Goal: Task Accomplishment & Management: Manage account settings

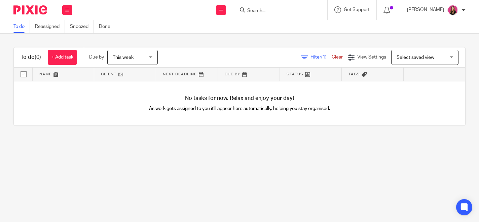
click at [19, 24] on link "To do" at bounding box center [21, 26] width 16 height 13
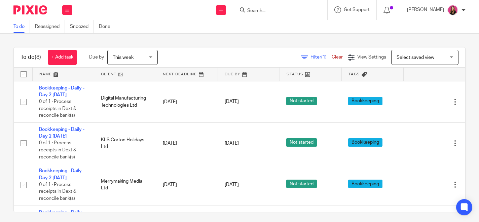
click at [130, 52] on span "This week" at bounding box center [131, 57] width 36 height 14
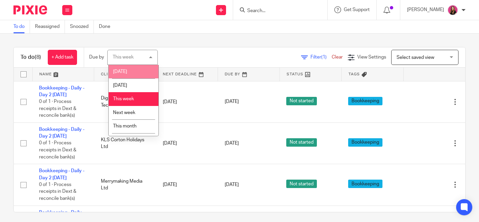
click at [140, 74] on li "[DATE]" at bounding box center [134, 72] width 50 height 14
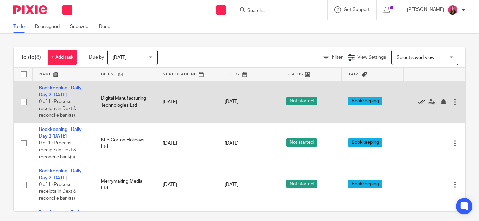
click at [421, 102] on icon at bounding box center [421, 102] width 7 height 7
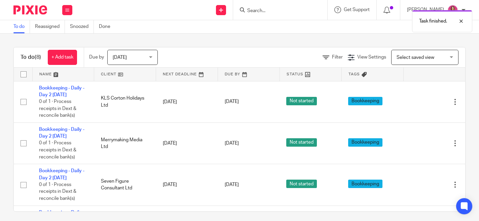
click at [254, 9] on div "Task finished." at bounding box center [356, 20] width 233 height 26
click at [259, 13] on input "Search" at bounding box center [277, 11] width 61 height 6
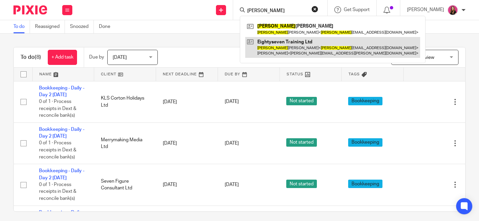
type input "chris"
click at [273, 49] on link at bounding box center [332, 47] width 175 height 21
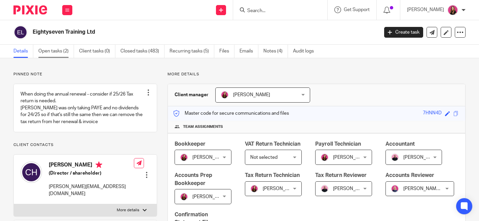
click at [62, 53] on link "Open tasks (2)" at bounding box center [56, 51] width 36 height 13
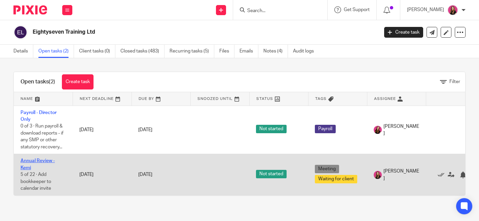
click at [35, 160] on link "Annual Review - Kemi" at bounding box center [38, 164] width 34 height 11
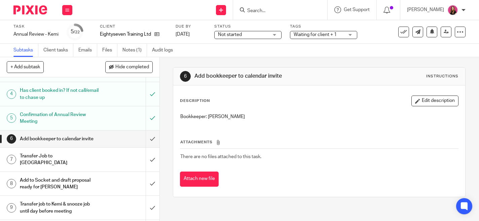
scroll to position [53, 0]
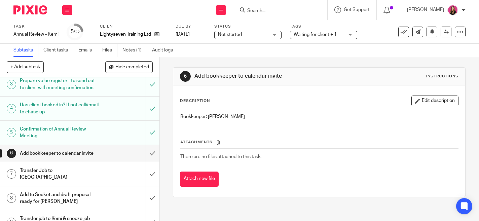
click at [93, 128] on h1 "Confirmation of Annual Review Meeting" at bounding box center [59, 132] width 79 height 17
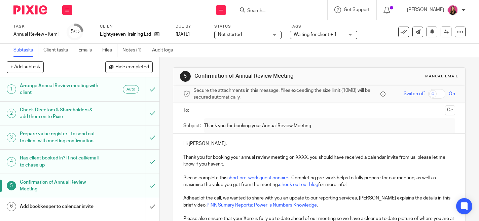
scroll to position [52, 0]
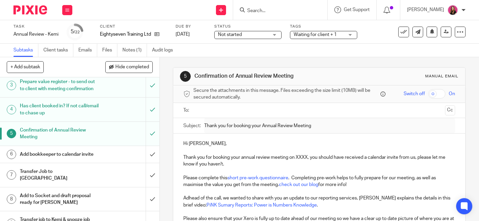
click at [84, 154] on h1 "Add bookkeeper to calendar invite" at bounding box center [59, 154] width 79 height 10
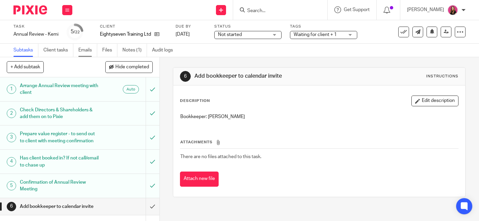
click at [87, 49] on link "Emails" at bounding box center [87, 50] width 19 height 13
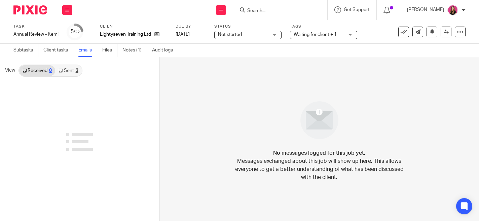
click at [67, 71] on link "Sent 2" at bounding box center [68, 70] width 26 height 11
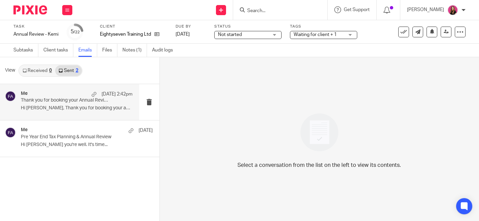
click at [71, 93] on div "Me 18 Aug 2:42pm" at bounding box center [77, 94] width 112 height 7
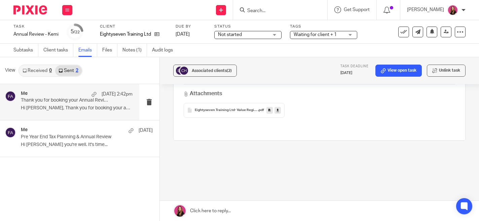
scroll to position [248, 0]
click at [26, 51] on link "Subtasks" at bounding box center [25, 50] width 25 height 13
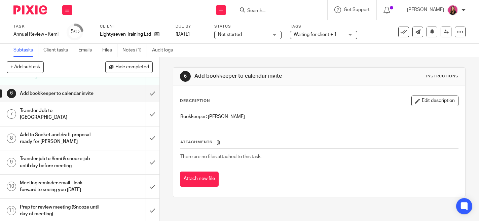
scroll to position [112, 0]
click at [107, 92] on div "Add bookkeeper to calendar invite" at bounding box center [79, 94] width 119 height 10
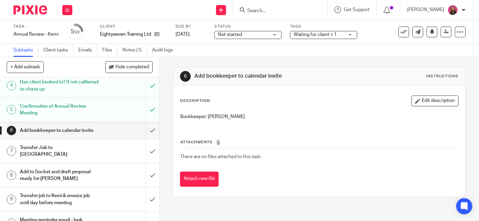
scroll to position [67, 0]
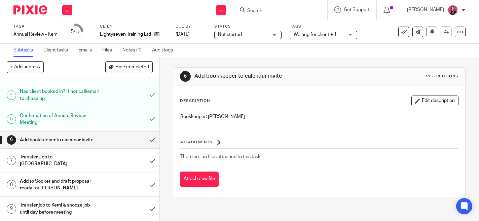
click at [104, 118] on div "Confirmation of Annual Review Meeting" at bounding box center [79, 119] width 119 height 17
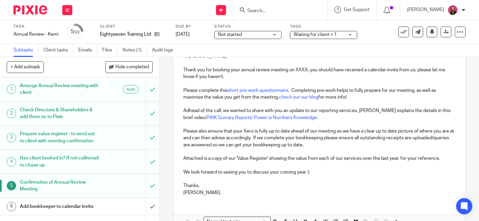
scroll to position [88, 0]
click at [107, 136] on div "Prepare value register - to send out to client with meeting confirmation" at bounding box center [79, 137] width 119 height 17
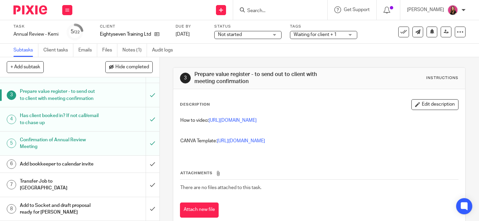
scroll to position [42, 0]
click at [95, 165] on h1 "Add bookkeeper to calendar invite" at bounding box center [59, 165] width 79 height 10
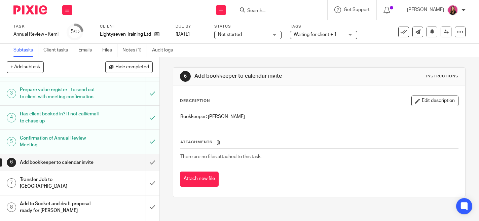
scroll to position [39, 0]
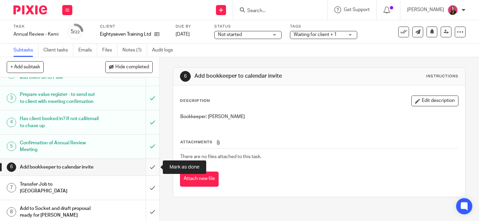
click at [147, 166] on input "submit" at bounding box center [80, 167] width 160 height 17
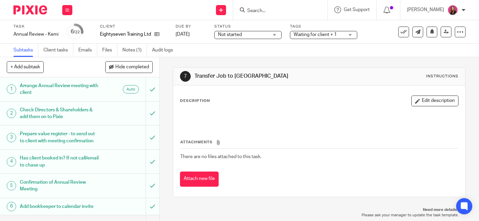
click at [31, 10] on img at bounding box center [30, 9] width 34 height 9
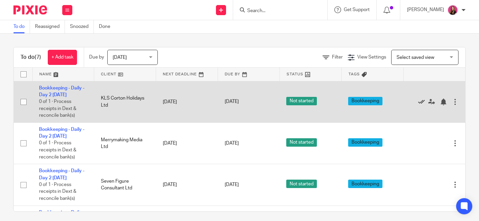
click at [422, 104] on icon at bounding box center [421, 102] width 7 height 7
click at [424, 100] on icon at bounding box center [421, 102] width 7 height 7
click at [423, 102] on icon at bounding box center [421, 102] width 7 height 7
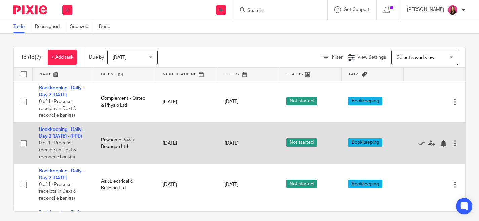
scroll to position [40, 0]
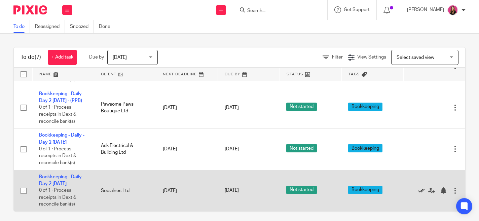
click at [419, 191] on icon at bounding box center [421, 190] width 7 height 7
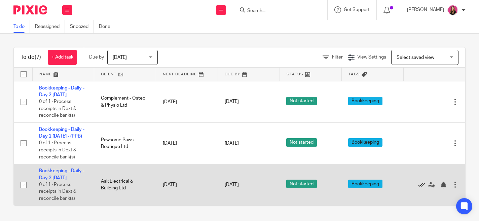
click at [421, 187] on icon at bounding box center [421, 185] width 7 height 7
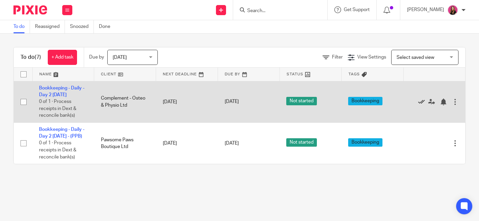
click at [420, 103] on icon at bounding box center [421, 102] width 7 height 7
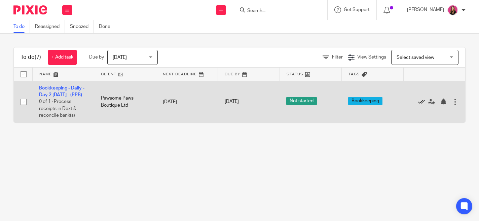
click at [422, 100] on icon at bounding box center [421, 102] width 7 height 7
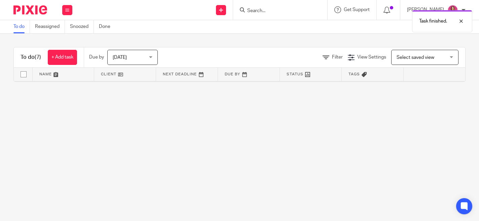
click at [264, 15] on div "Task finished." at bounding box center [356, 20] width 233 height 26
click at [264, 12] on div "Task finished." at bounding box center [356, 20] width 233 height 26
click at [253, 11] on div "Task finished." at bounding box center [356, 20] width 233 height 26
click at [255, 12] on div "Task finished." at bounding box center [356, 20] width 233 height 26
click at [260, 8] on input "Search" at bounding box center [277, 11] width 61 height 6
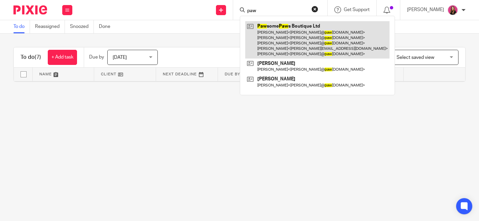
type input "paw"
click at [263, 33] on link at bounding box center [317, 39] width 144 height 37
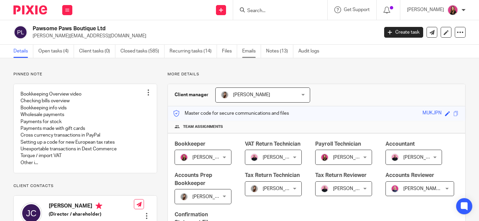
click at [248, 52] on link "Emails" at bounding box center [251, 51] width 19 height 13
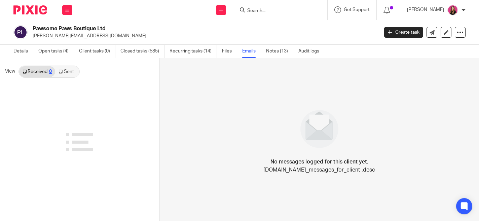
click at [67, 75] on link "Sent" at bounding box center [67, 71] width 24 height 11
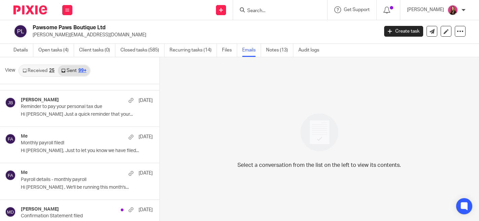
scroll to position [4002, 0]
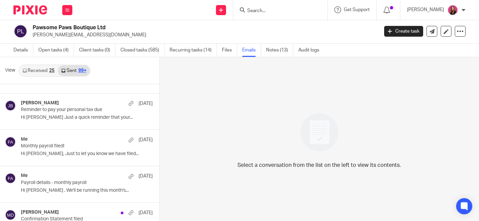
click at [92, 157] on p "Hi Jay, Just to let you know we have filed..." at bounding box center [87, 154] width 132 height 6
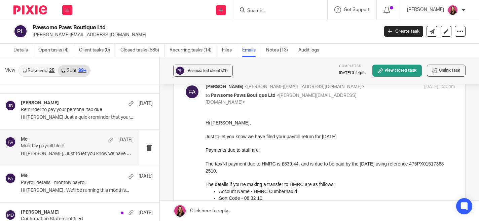
scroll to position [36, 0]
drag, startPoint x: 257, startPoint y: 171, endPoint x: 204, endPoint y: 171, distance: 53.2
click html "Hi Jay, Just to let you know we have filed your payroll return for January 2025…"
copy p "475PX01517368 2510."
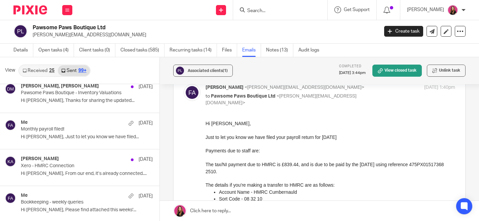
scroll to position [3280, 0]
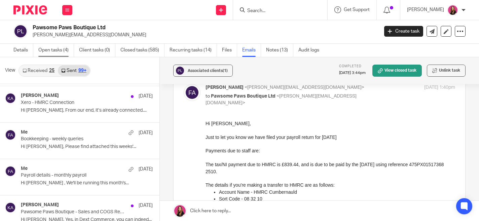
click at [47, 51] on link "Open tasks (4)" at bounding box center [56, 50] width 36 height 13
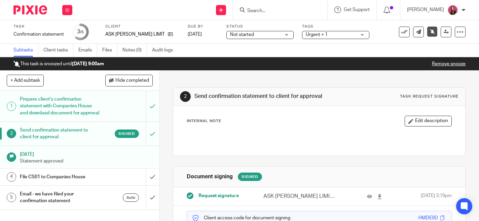
click at [444, 62] on link "Remove snooze" at bounding box center [449, 64] width 34 height 5
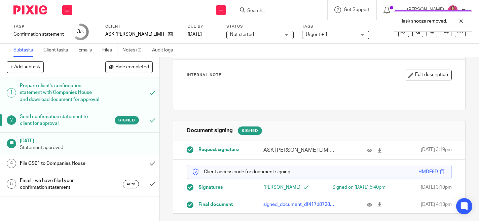
scroll to position [39, 0]
click at [380, 205] on icon at bounding box center [379, 204] width 5 height 5
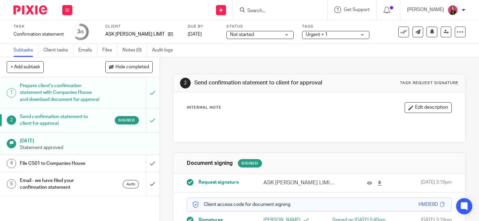
click at [118, 169] on div "File CS01 to Companies House" at bounding box center [79, 164] width 119 height 10
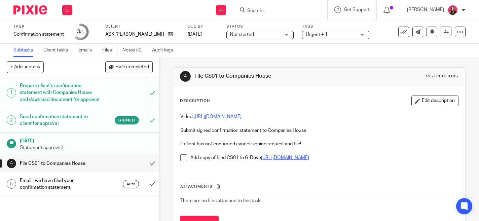
click at [277, 159] on link "[URL][DOMAIN_NAME]" at bounding box center [285, 157] width 48 height 5
click at [184, 157] on span at bounding box center [183, 157] width 7 height 7
click at [154, 170] on input "submit" at bounding box center [80, 163] width 160 height 17
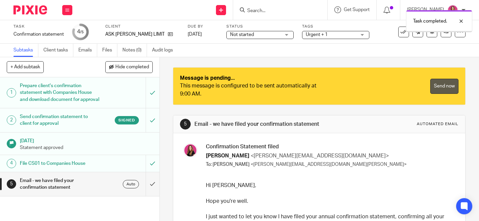
click at [445, 89] on link "Send now" at bounding box center [444, 86] width 28 height 15
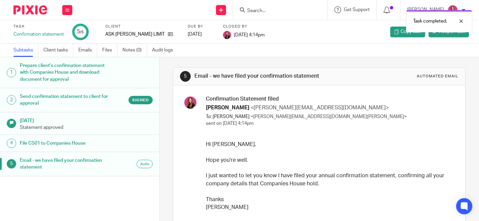
click at [33, 12] on img at bounding box center [30, 9] width 34 height 9
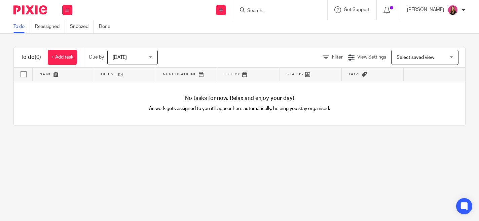
click at [27, 10] on img at bounding box center [30, 9] width 34 height 9
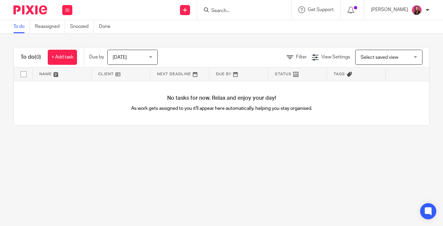
click at [242, 8] on input "Search" at bounding box center [241, 11] width 61 height 6
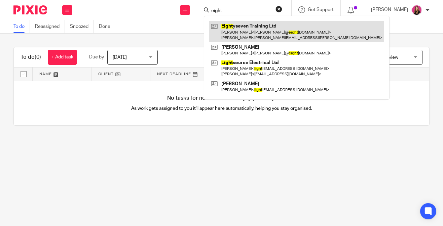
type input "eight"
click at [242, 28] on link at bounding box center [296, 31] width 175 height 21
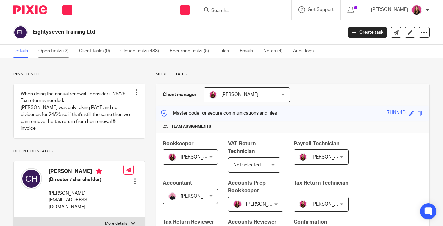
click at [58, 52] on link "Open tasks (2)" at bounding box center [56, 51] width 36 height 13
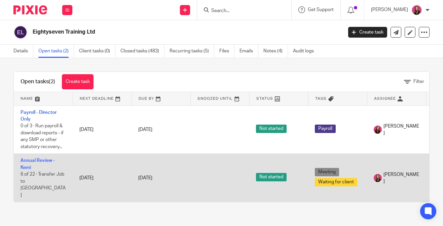
scroll to position [0, 56]
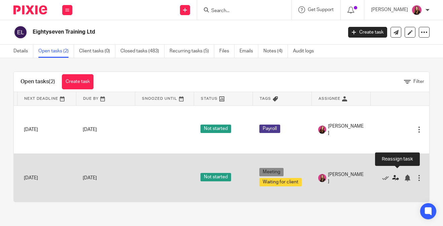
click at [394, 175] on icon at bounding box center [395, 178] width 7 height 7
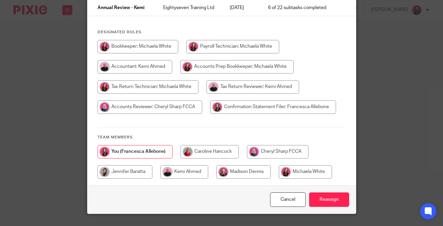
scroll to position [61, 0]
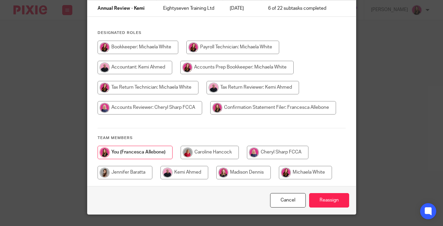
click at [244, 176] on input "radio" at bounding box center [243, 172] width 55 height 13
radio input "true"
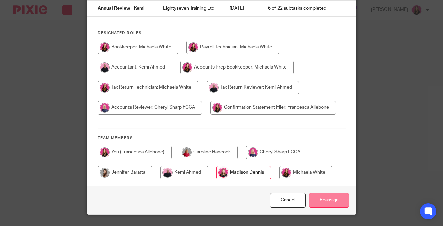
click at [317, 200] on input "Reassign" at bounding box center [329, 200] width 40 height 14
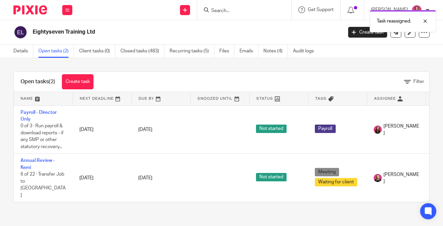
click at [41, 9] on img at bounding box center [30, 9] width 34 height 9
